Goal: Transaction & Acquisition: Purchase product/service

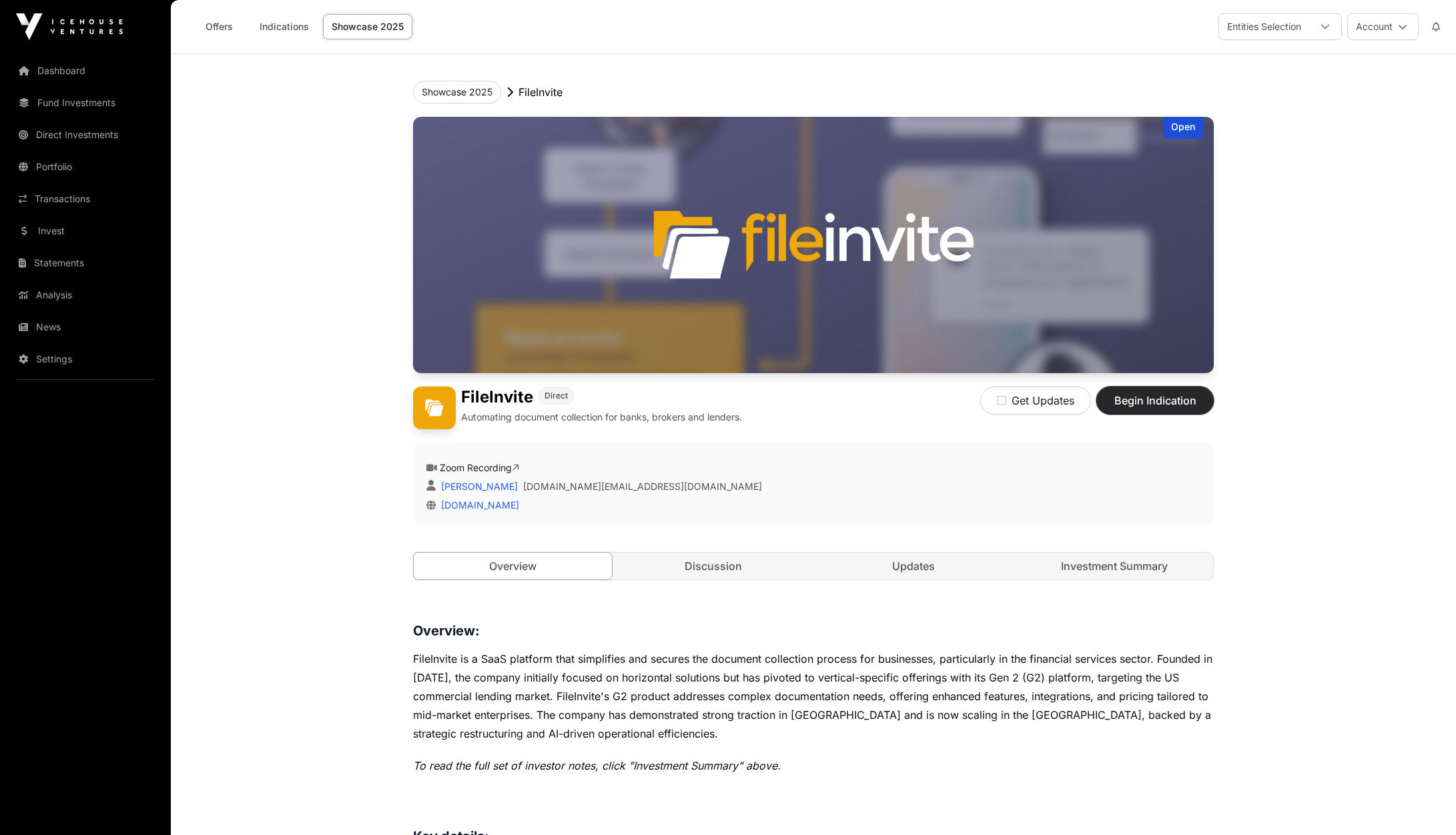
click at [1151, 402] on span "Begin Indication" at bounding box center [1155, 401] width 84 height 16
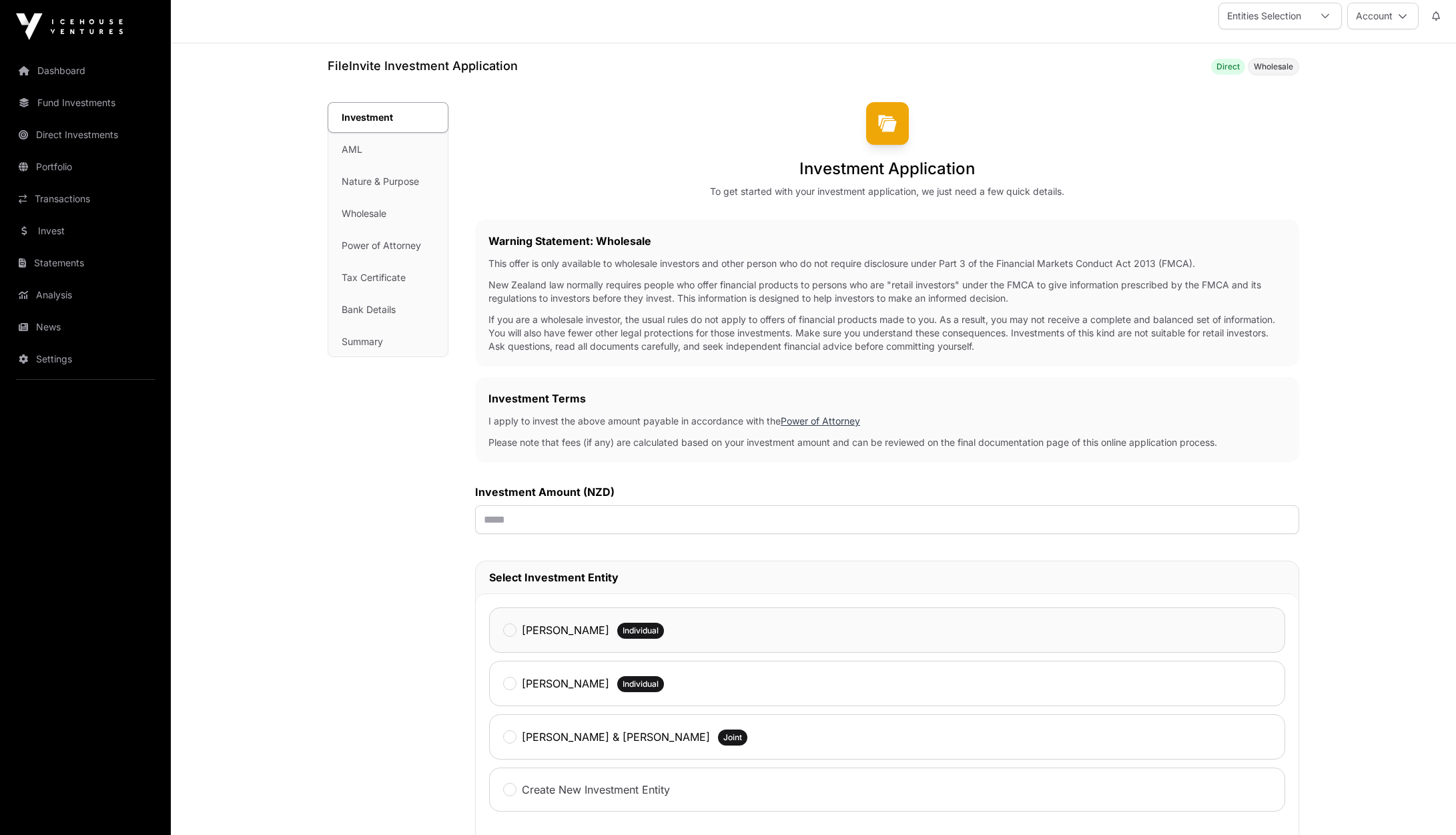
scroll to position [267, 0]
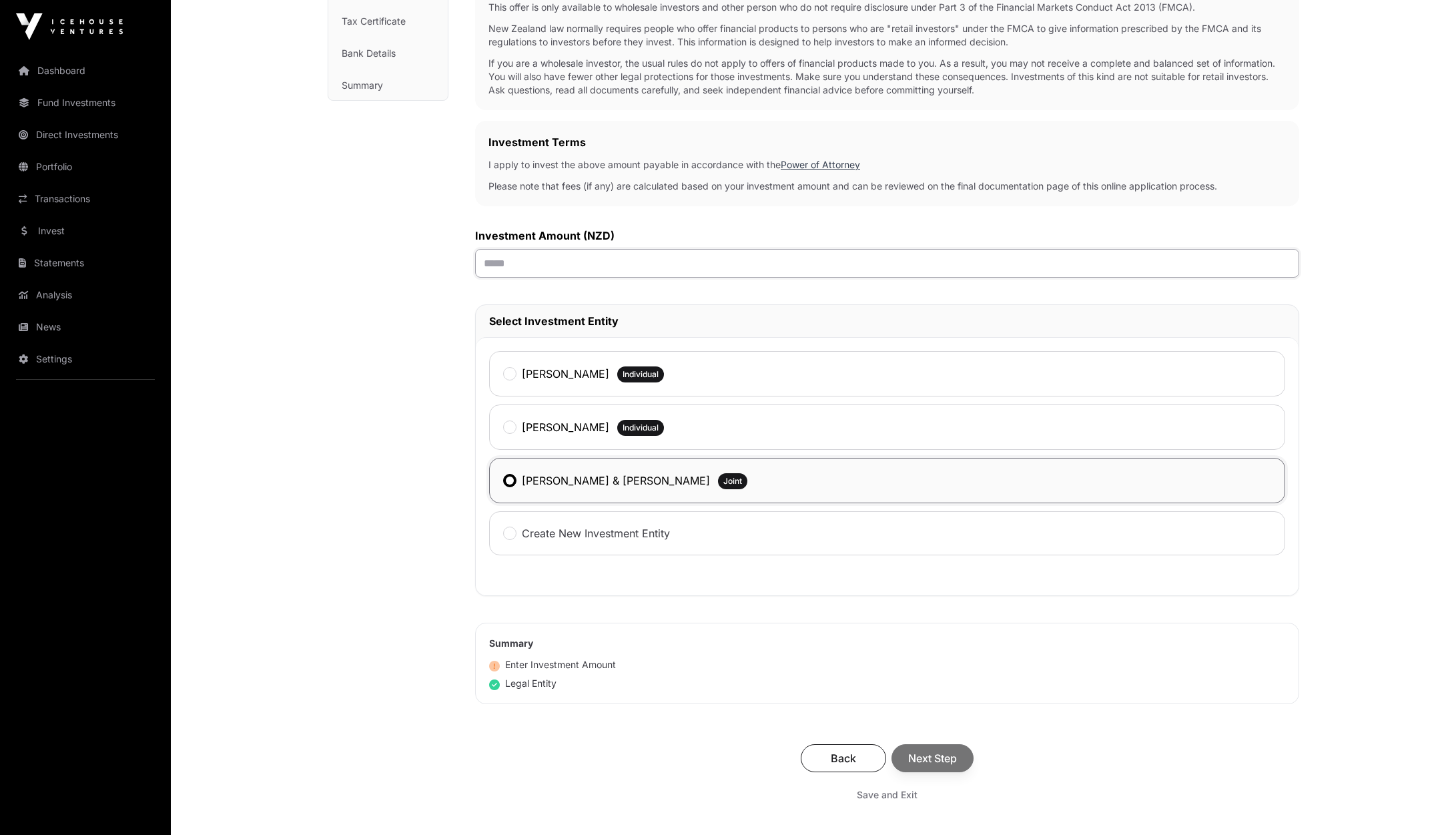
click at [570, 267] on input "text" at bounding box center [887, 264] width 824 height 29
type input "******"
click at [931, 758] on div "Back Next Step" at bounding box center [887, 758] width 798 height 28
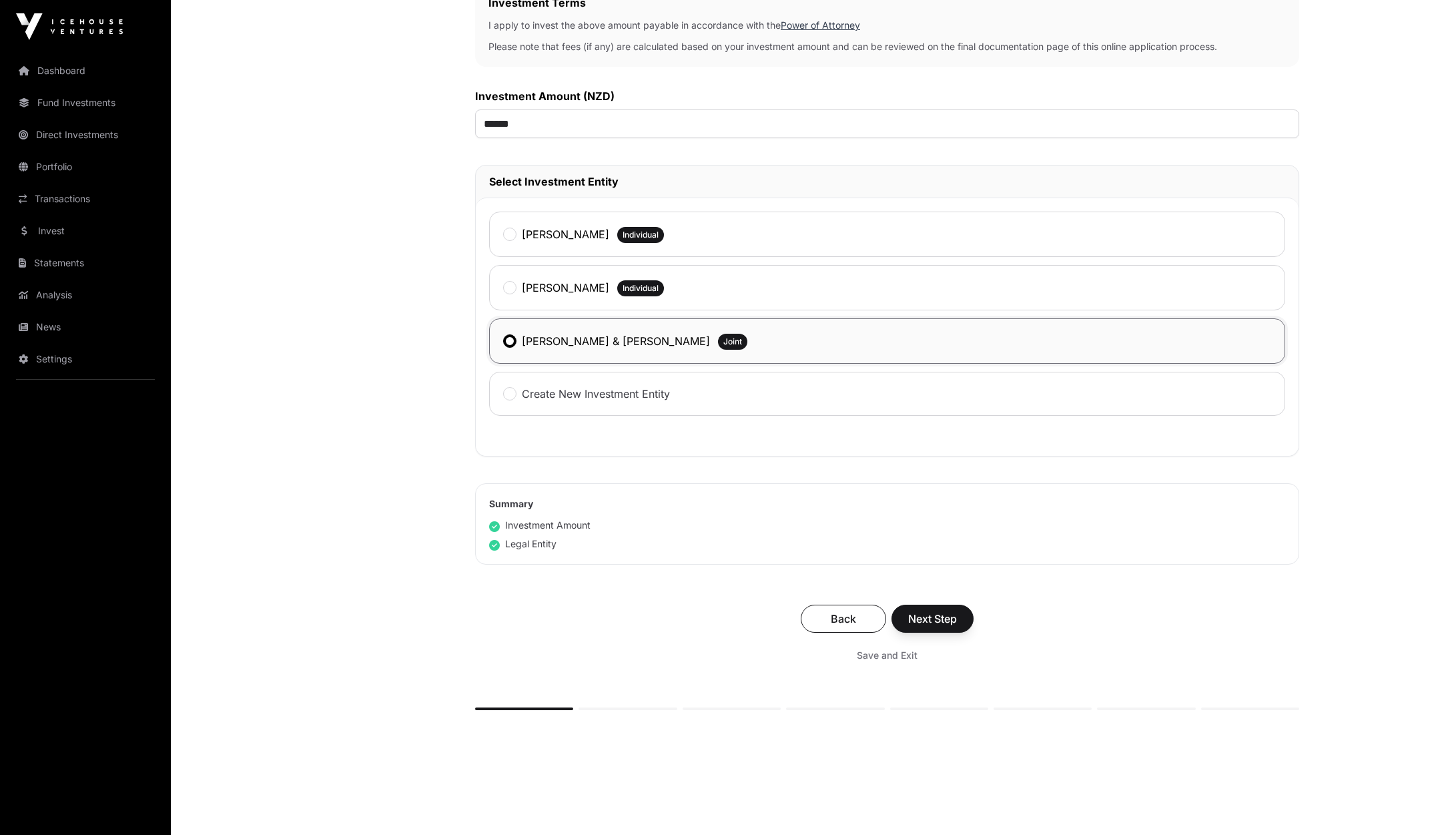
scroll to position [449, 0]
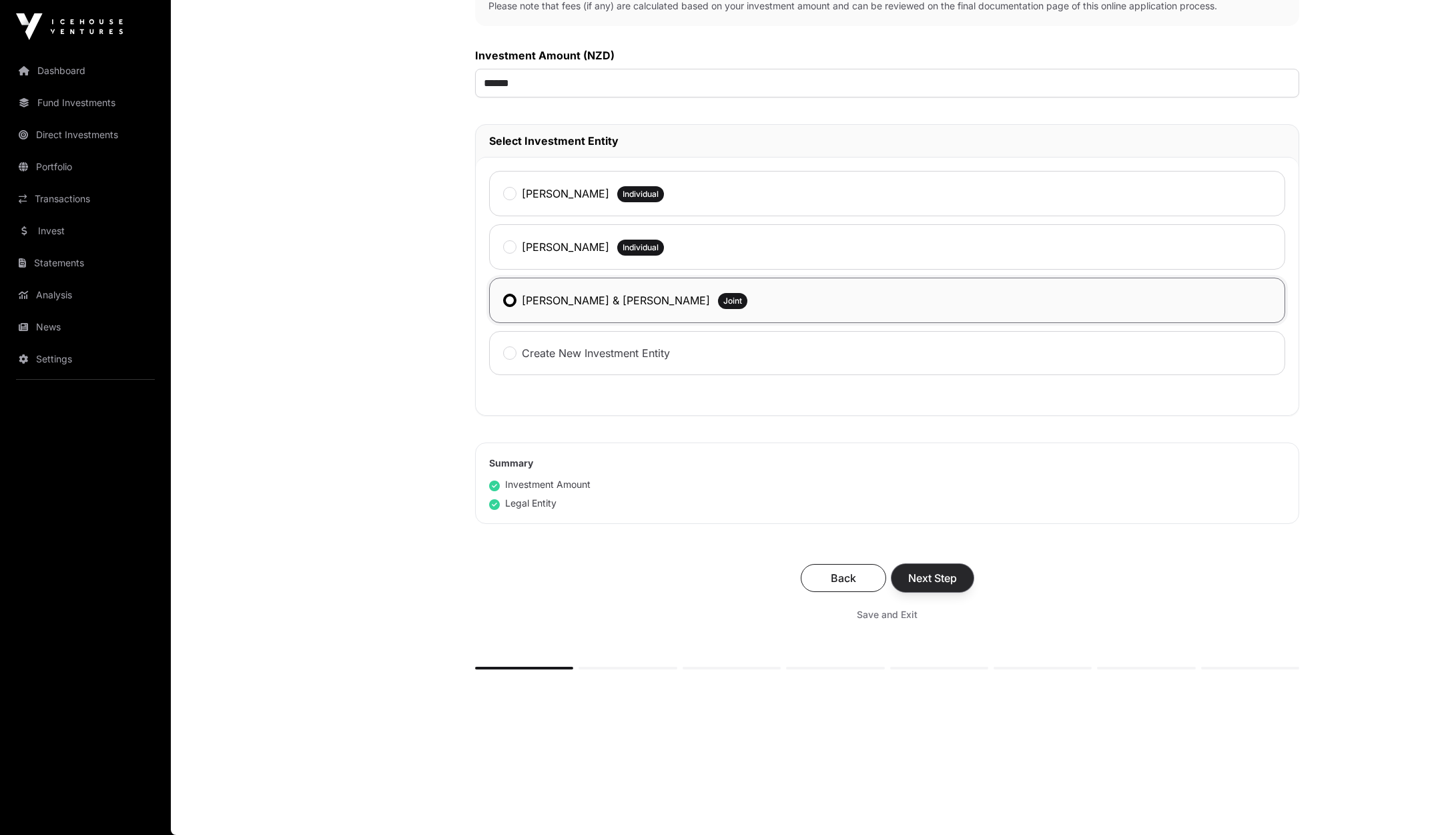
click at [941, 575] on span "Next Step" at bounding box center [932, 578] width 48 height 16
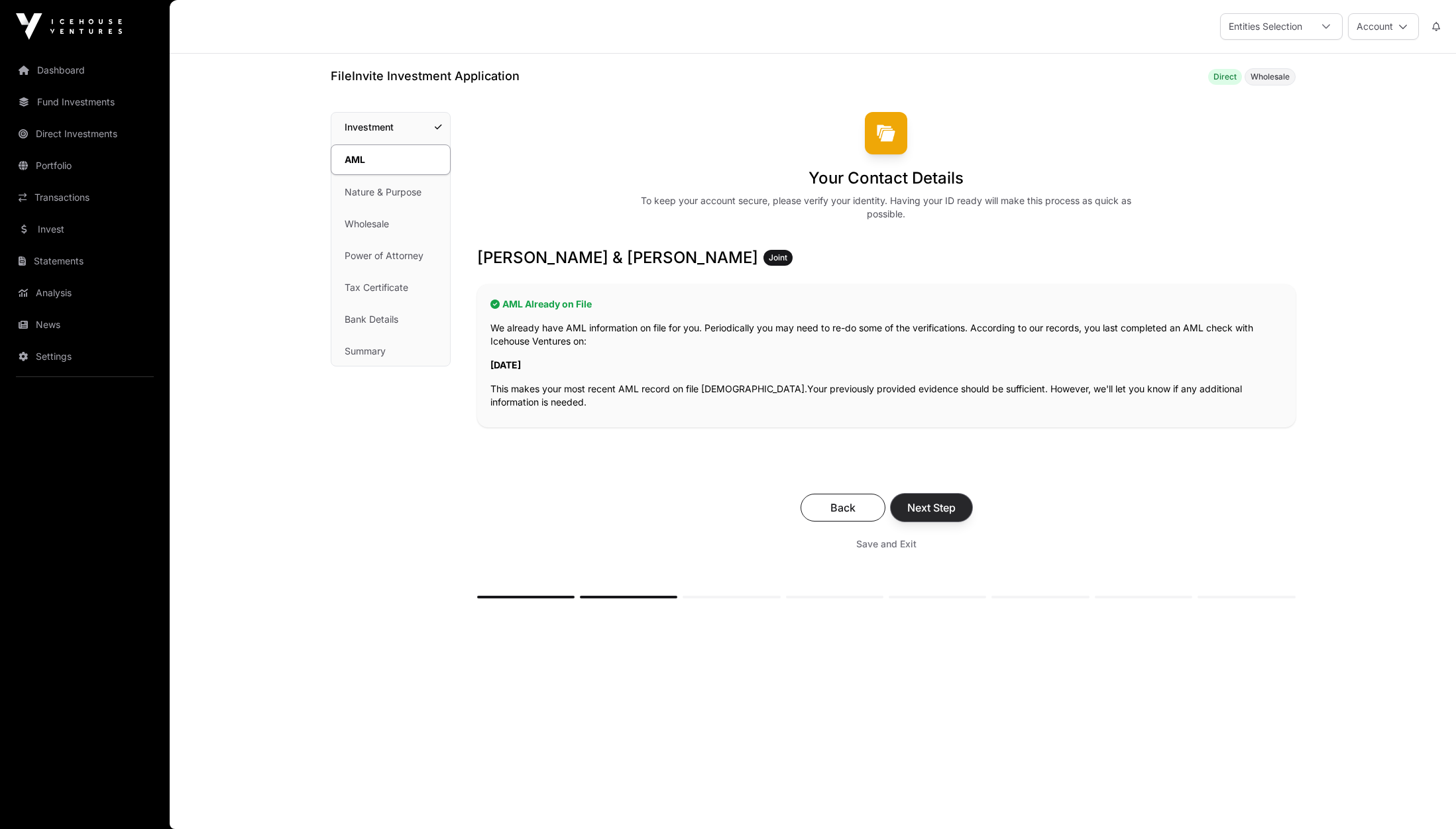
click at [937, 511] on span "Next Step" at bounding box center [931, 508] width 48 height 16
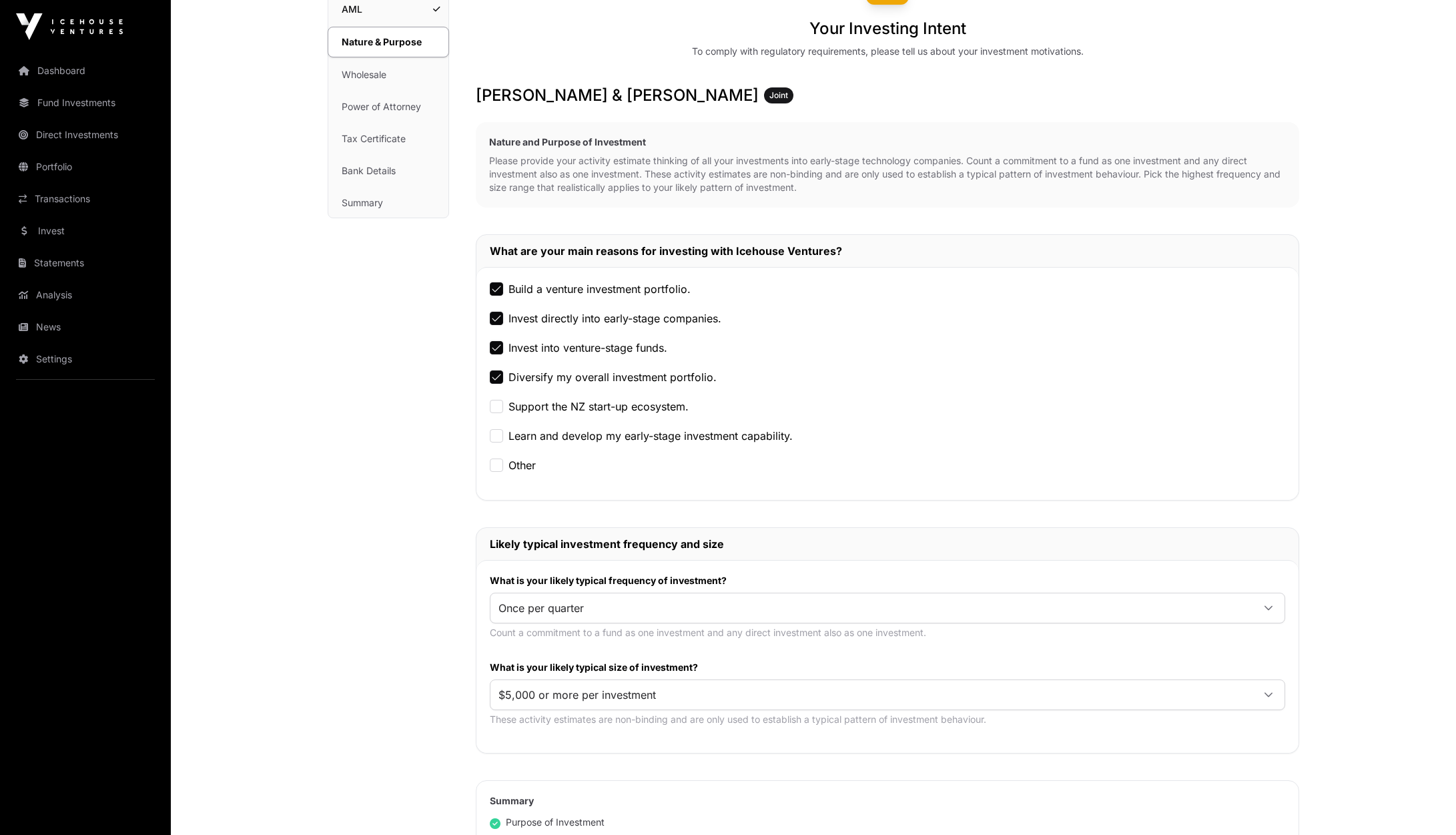
scroll to position [334, 0]
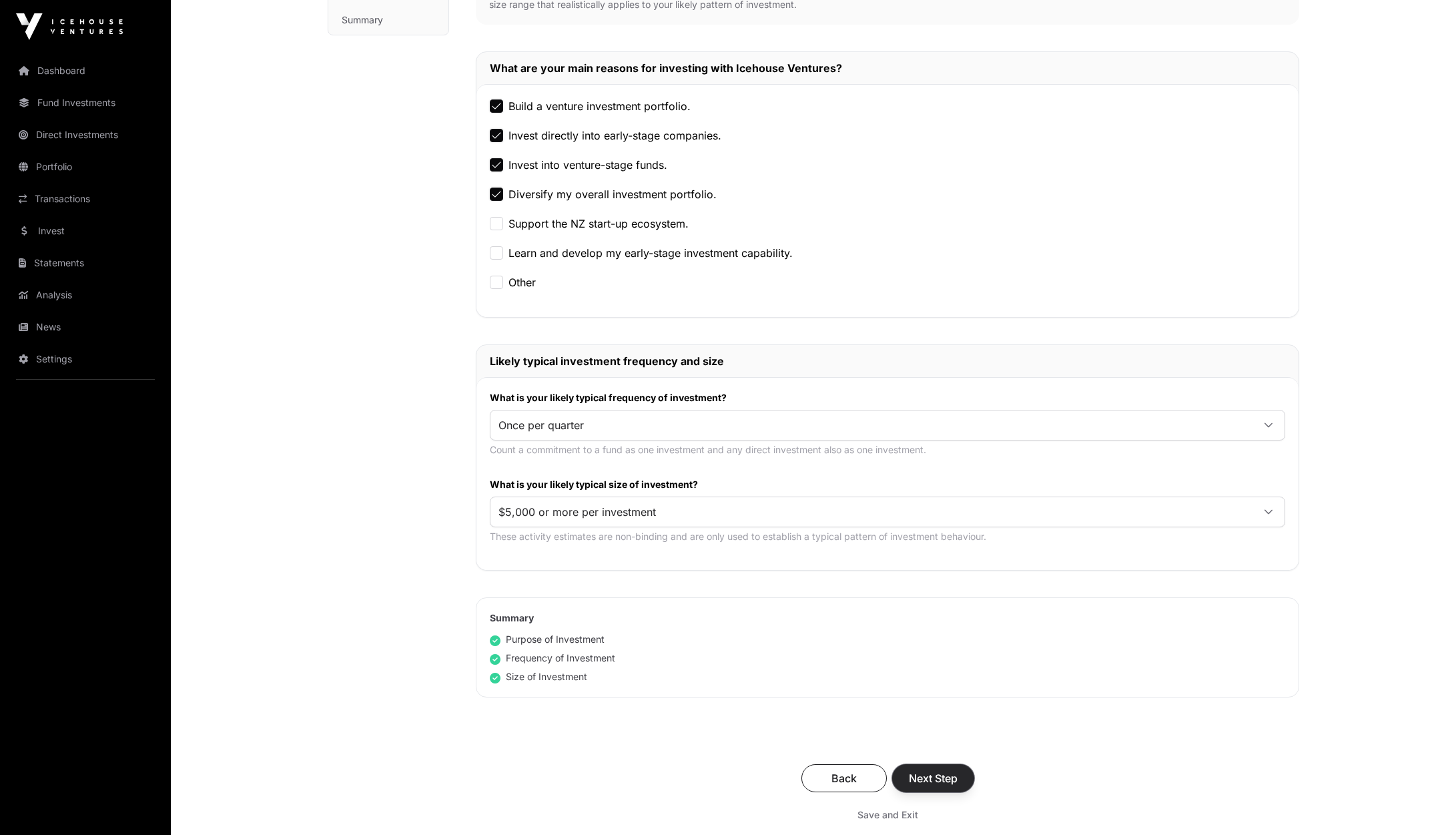
click at [938, 783] on span "Next Step" at bounding box center [933, 779] width 48 height 16
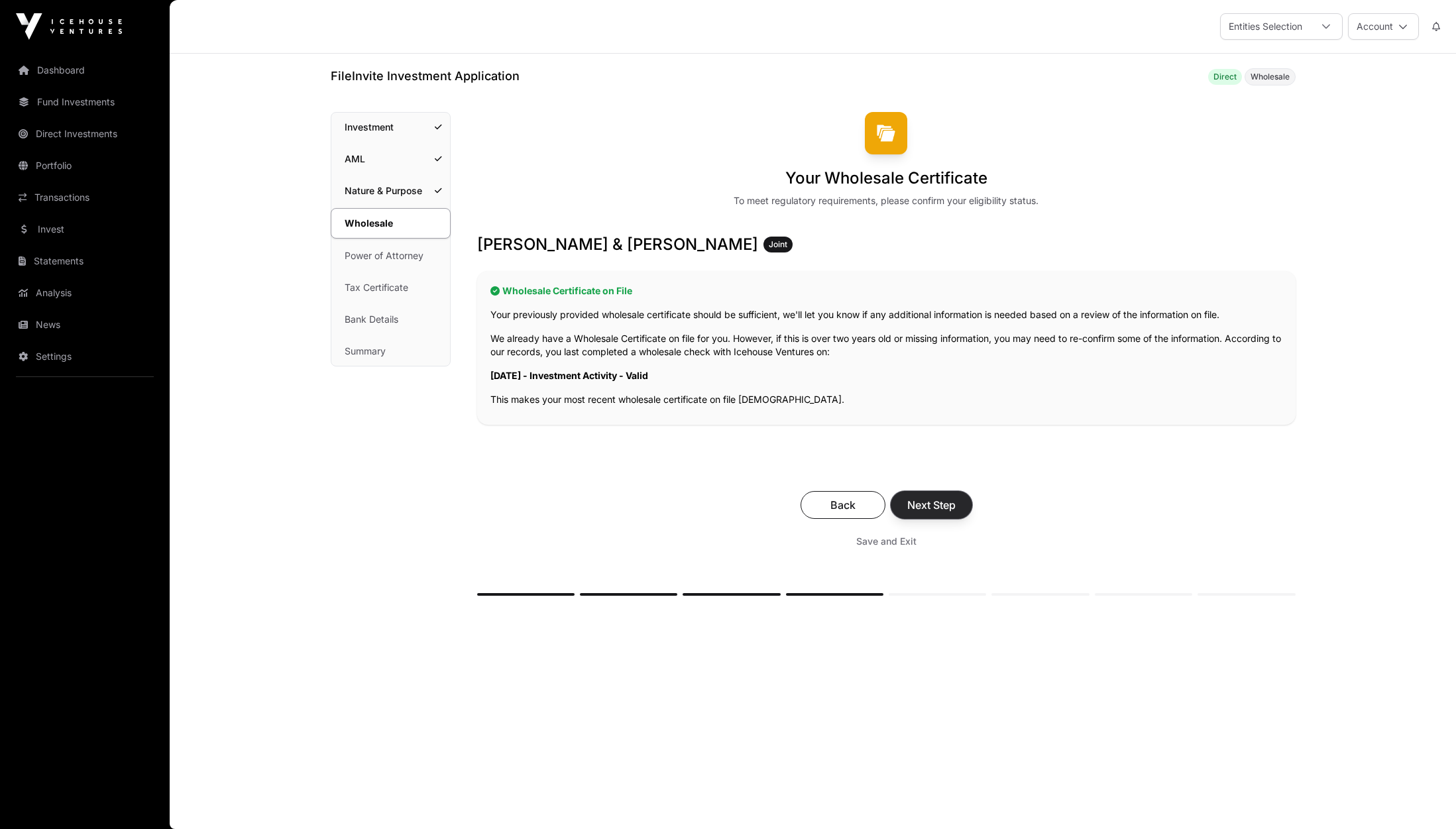
click at [948, 495] on button "Next Step" at bounding box center [931, 505] width 82 height 28
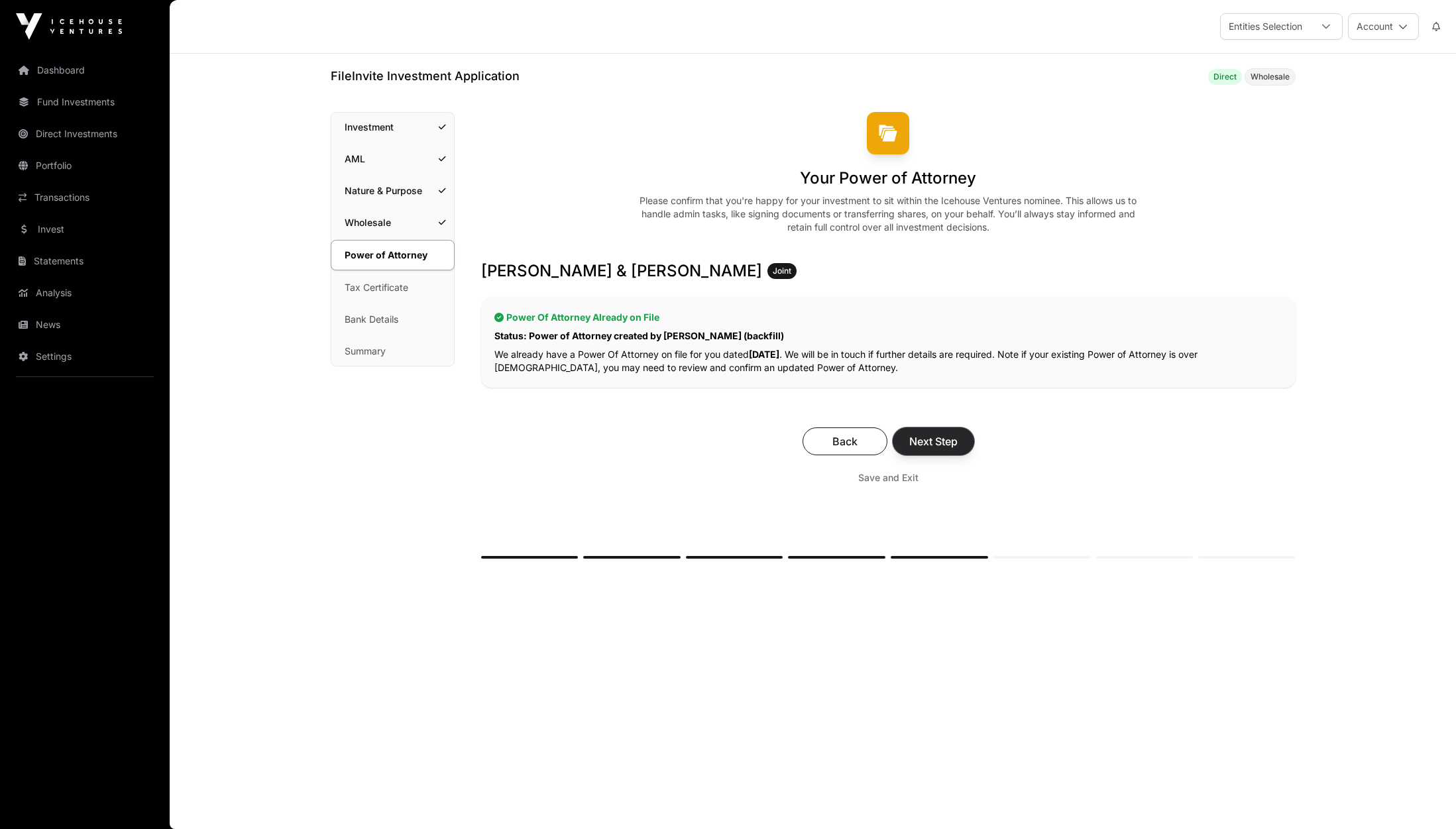
click at [930, 439] on span "Next Step" at bounding box center [933, 442] width 48 height 16
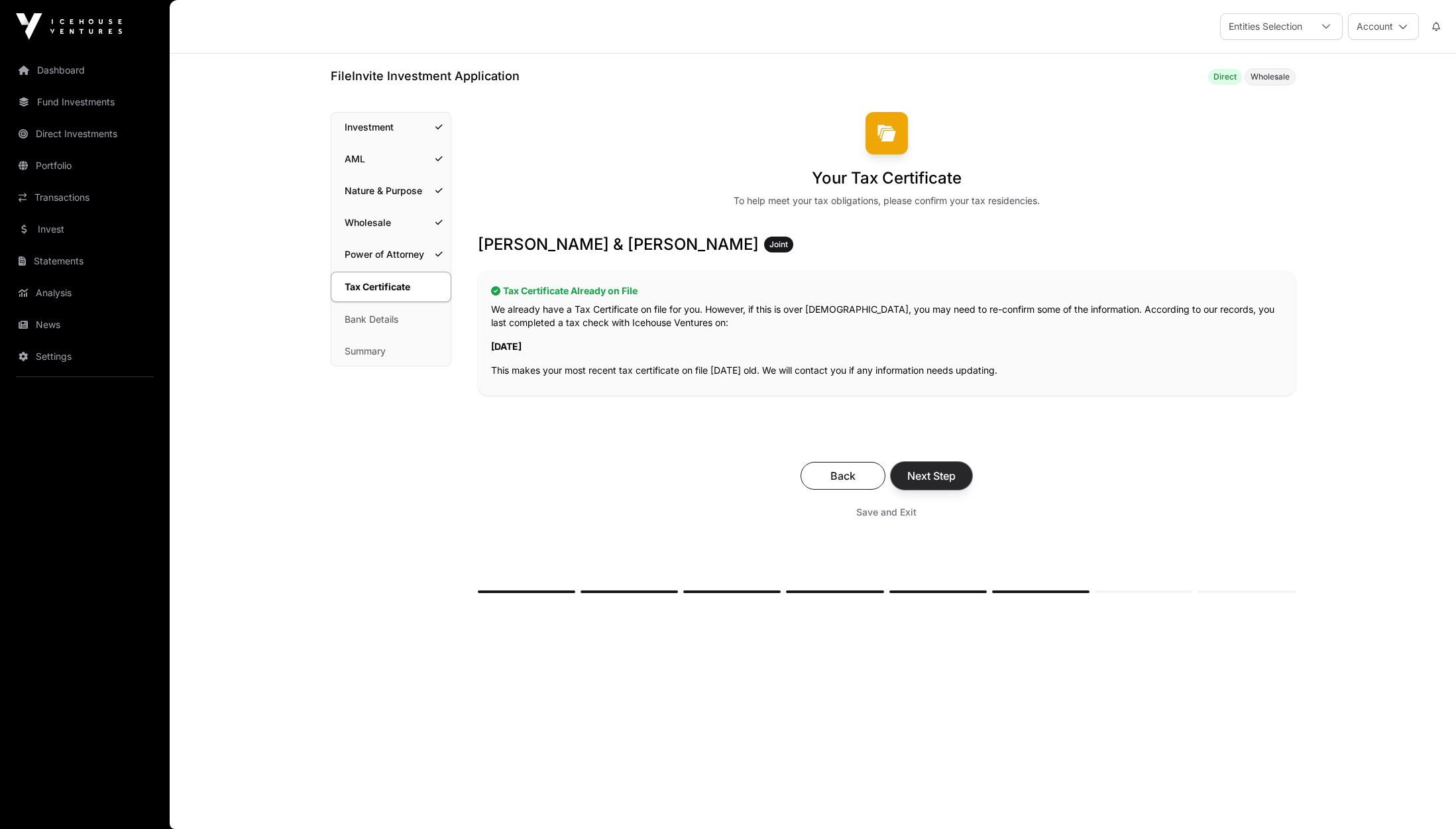
click at [931, 481] on span "Next Step" at bounding box center [931, 476] width 48 height 16
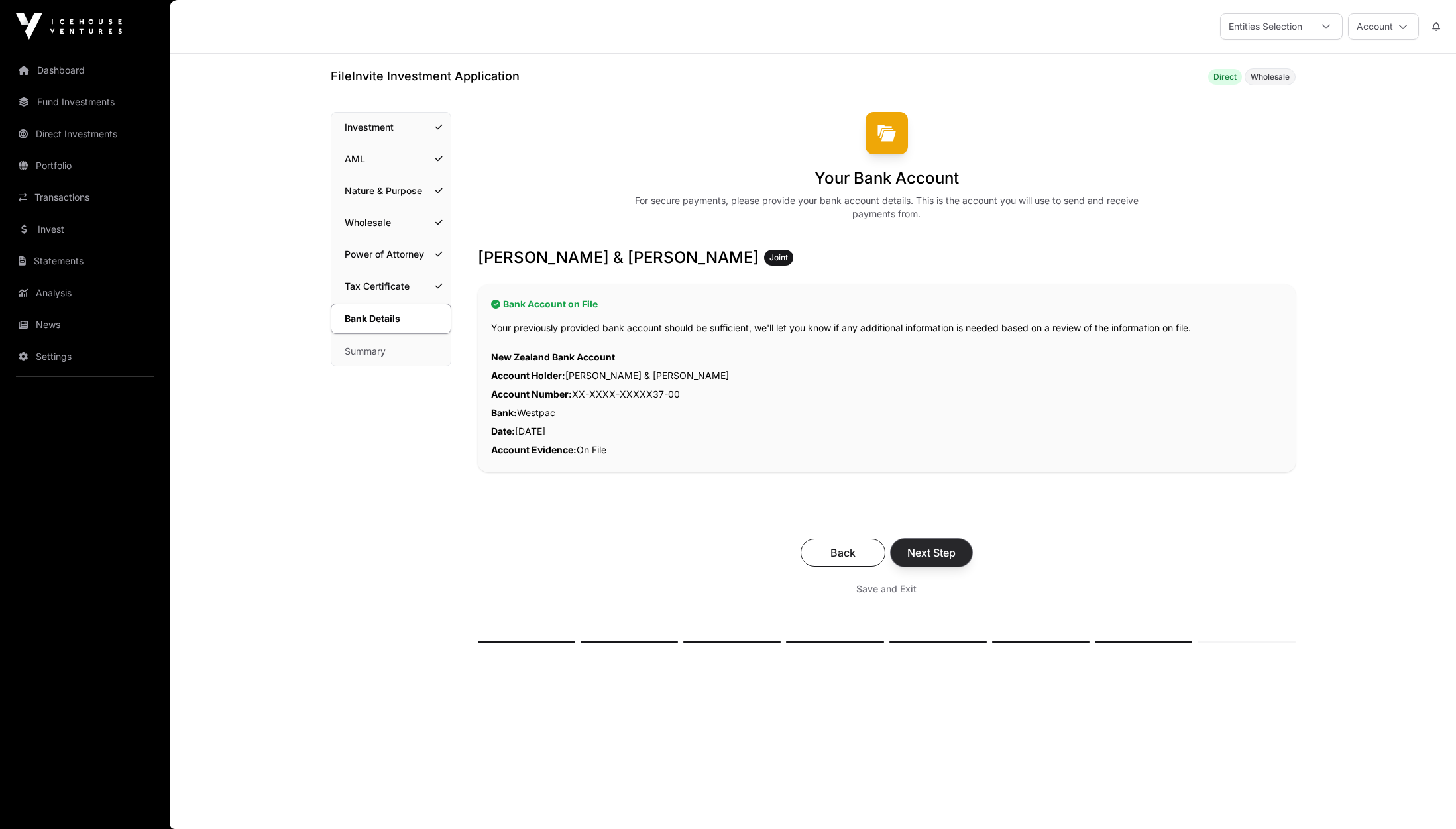
click at [953, 551] on span "Next Step" at bounding box center [931, 553] width 48 height 16
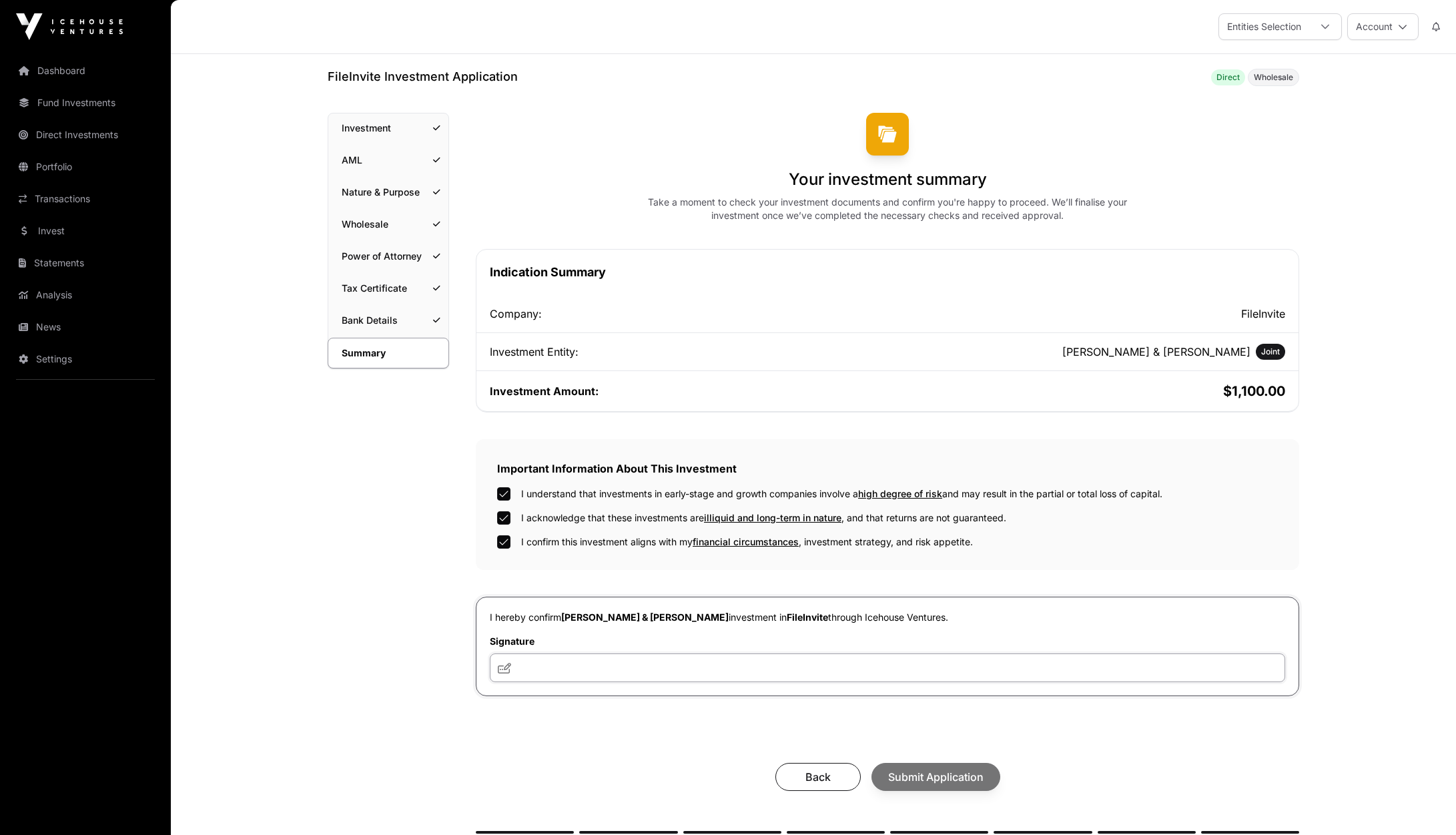
click at [538, 671] on input "text" at bounding box center [887, 668] width 795 height 29
type input "***"
click at [945, 779] on span "Submit Application" at bounding box center [936, 777] width 95 height 16
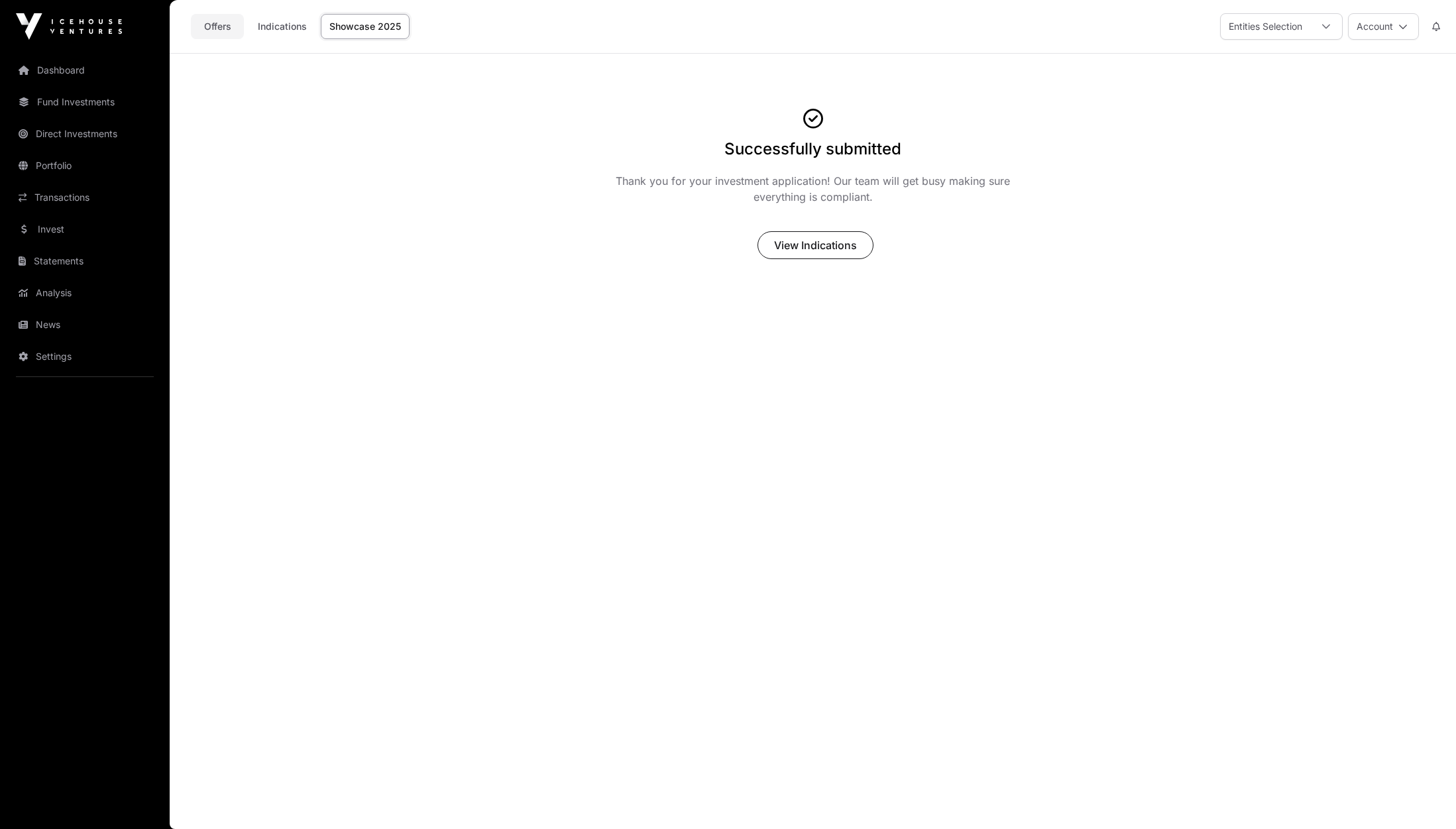
click at [226, 25] on link "Offers" at bounding box center [218, 26] width 53 height 25
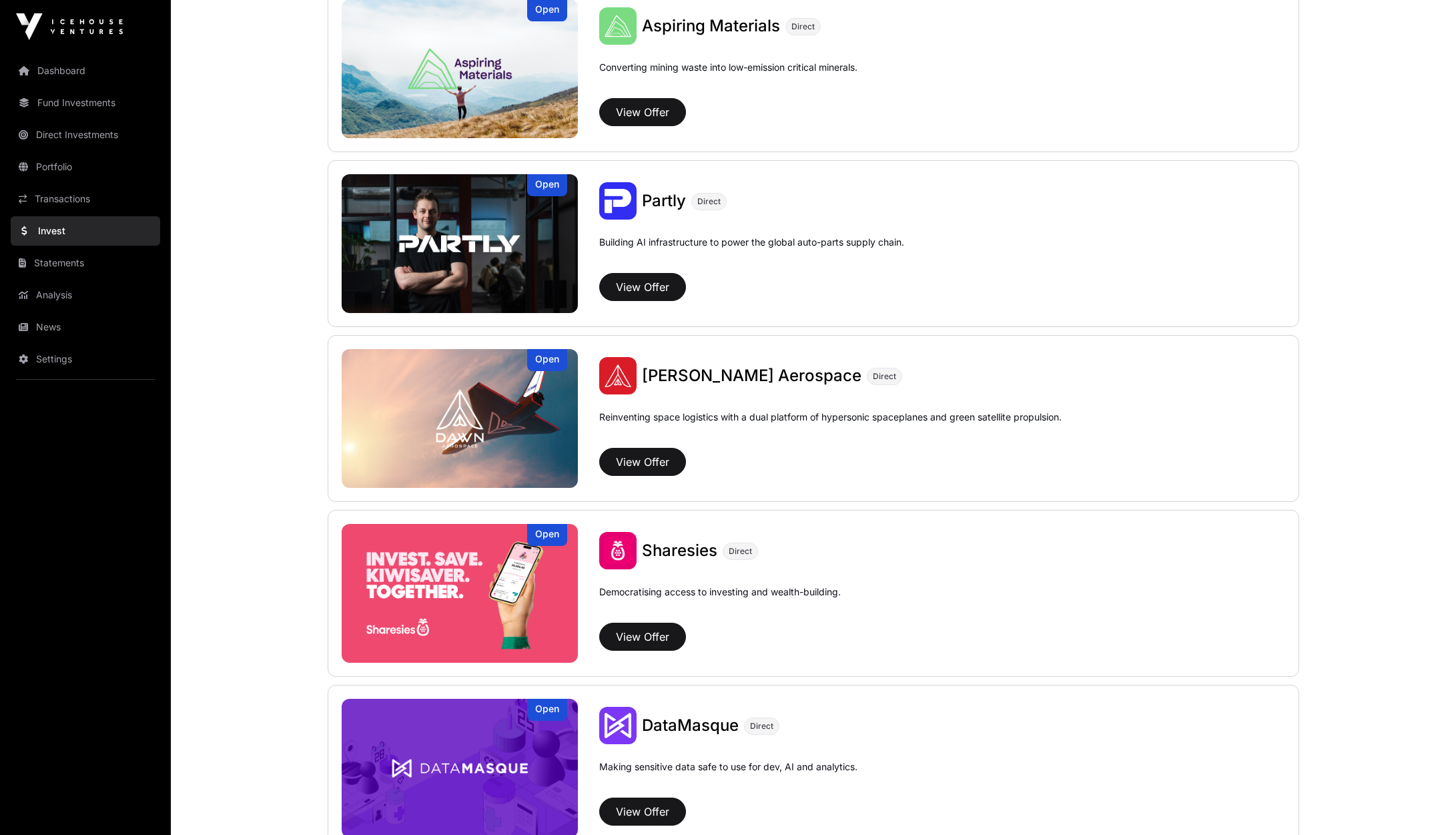
scroll to position [1269, 0]
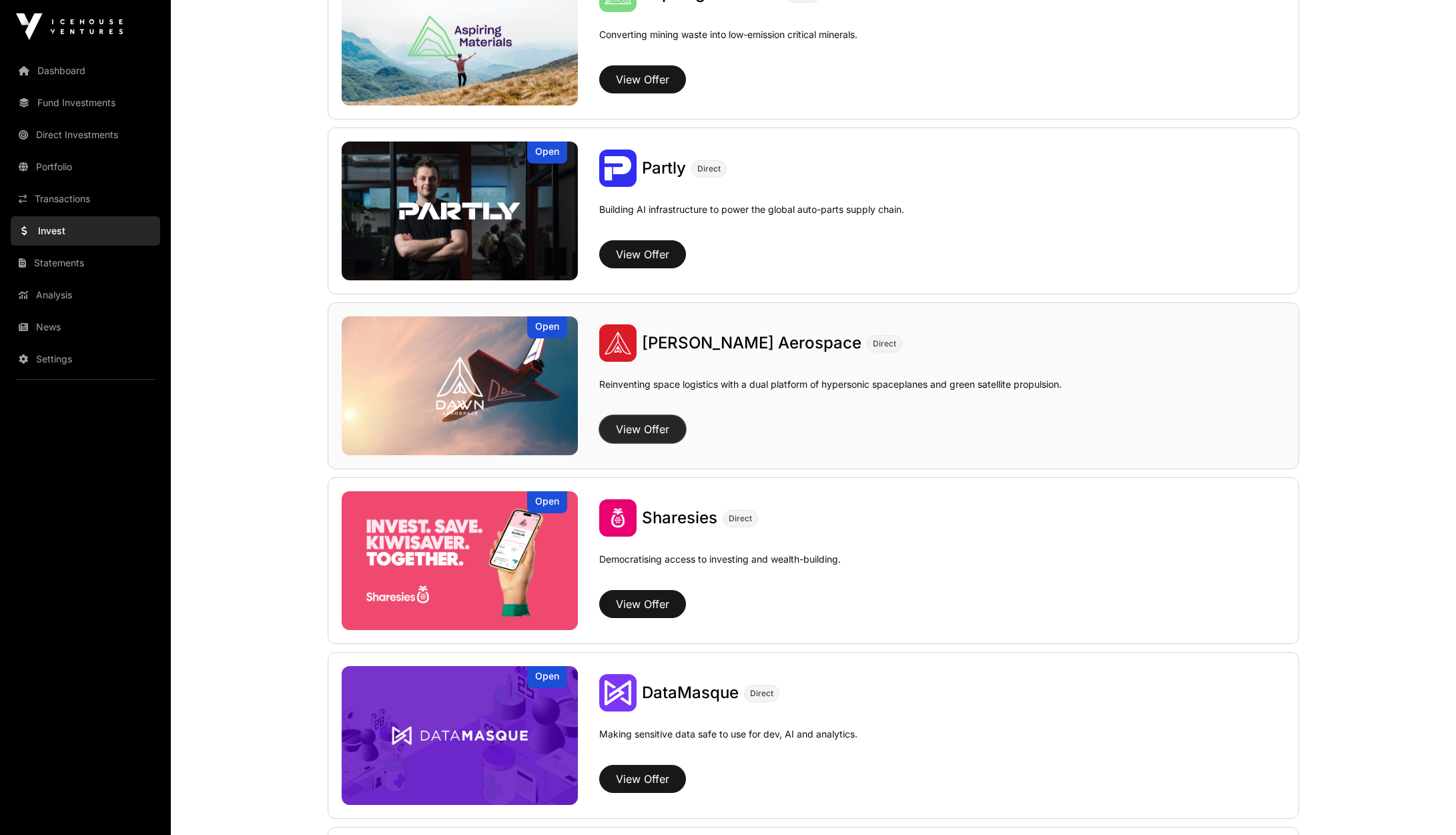
click at [657, 428] on button "View Offer" at bounding box center [643, 429] width 87 height 28
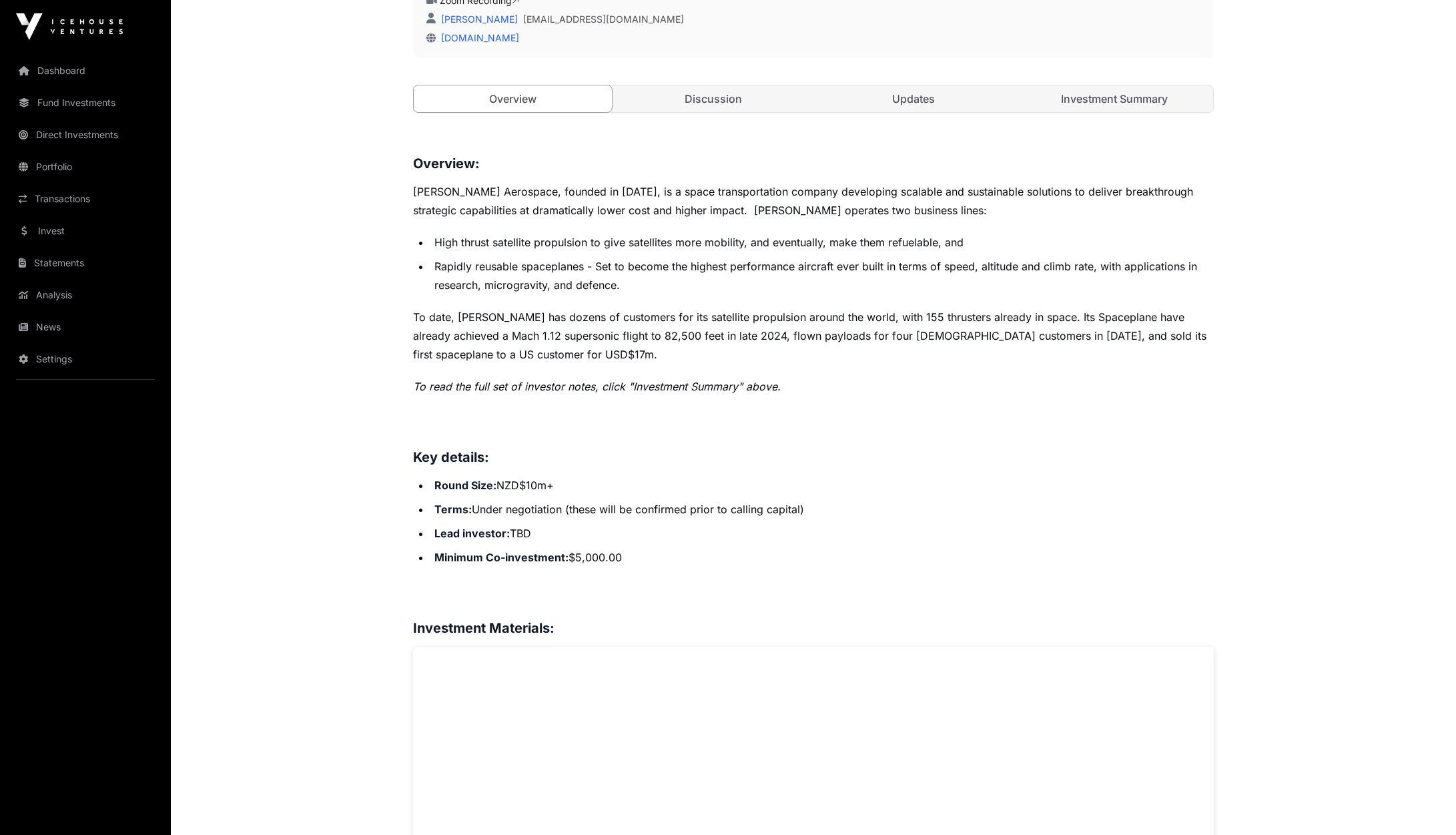
scroll to position [134, 0]
